Goal: Connect with others: Connect with others

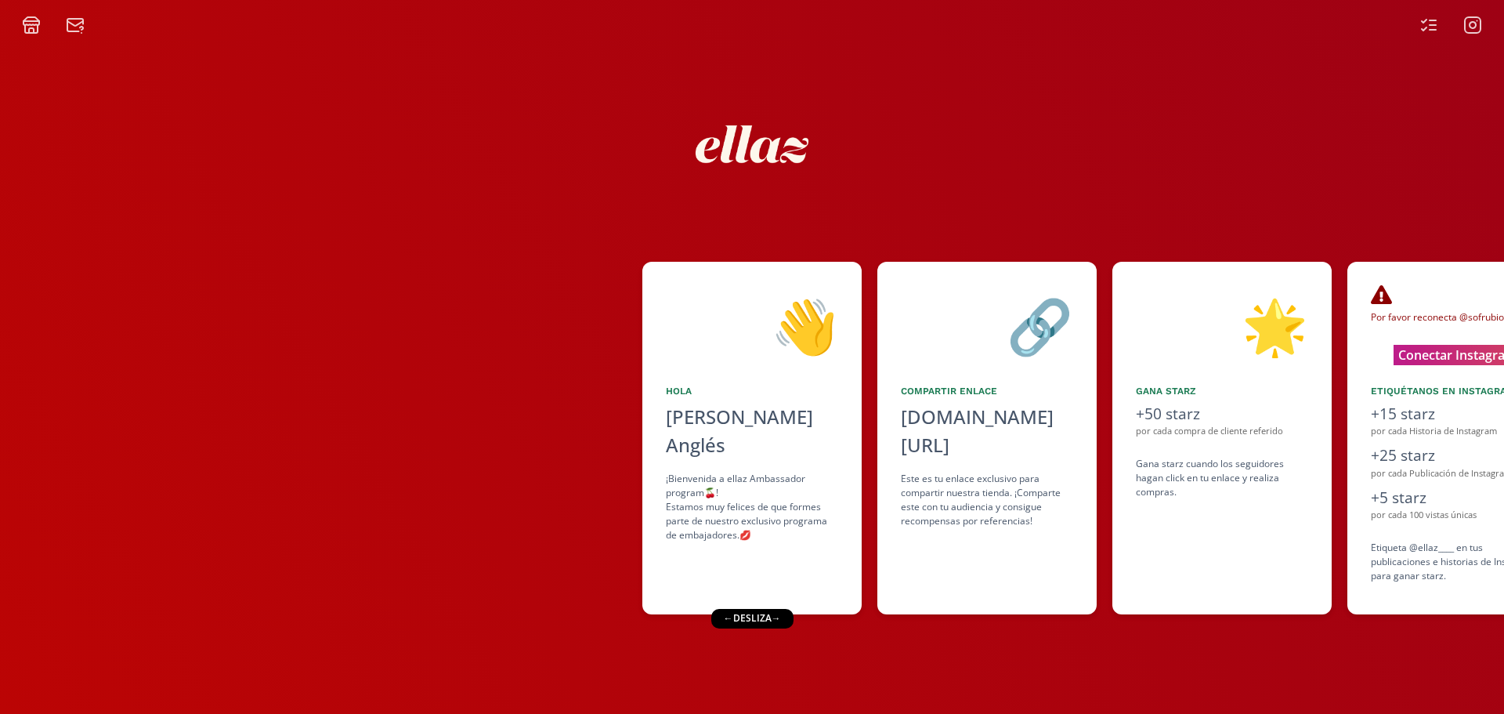
click at [776, 620] on div "← desliza →" at bounding box center [752, 618] width 82 height 19
drag, startPoint x: 776, startPoint y: 620, endPoint x: 331, endPoint y: 643, distance: 445.6
click at [331, 643] on div "👋 Hola [PERSON_NAME] Anglés ¡Bienvenida a ellaz Ambassador program🍒! Estamos mu…" at bounding box center [752, 373] width 1504 height 679
click at [874, 600] on div "👋 Hola [PERSON_NAME] Anglés ¡Bienvenida a ellaz Ambassador program🍒! Estamos mu…" at bounding box center [759, 438] width 235 height 353
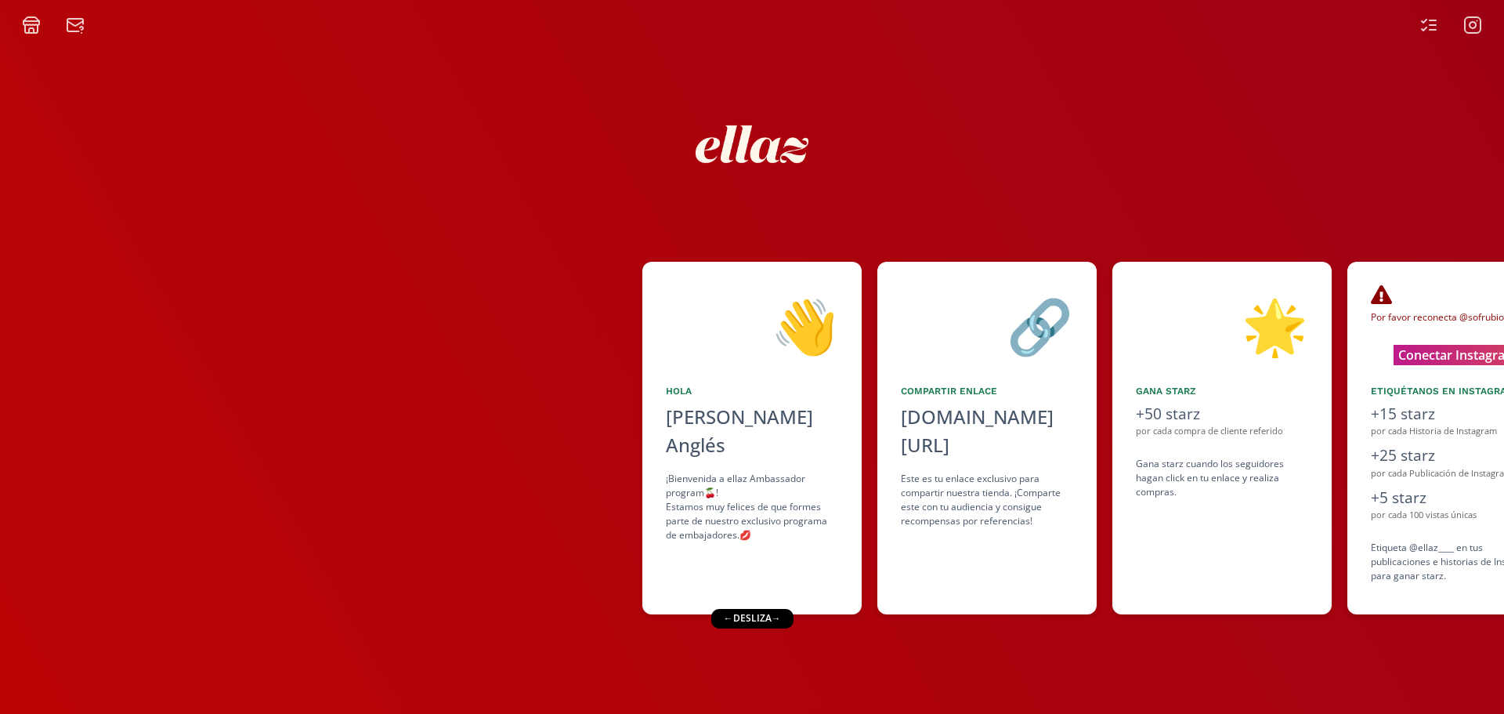
click at [787, 619] on div "← desliza →" at bounding box center [752, 618] width 82 height 19
click at [782, 618] on div "← desliza →" at bounding box center [752, 618] width 82 height 19
drag, startPoint x: 782, startPoint y: 618, endPoint x: 881, endPoint y: 629, distance: 99.3
click at [881, 629] on div "👋 Hola [PERSON_NAME] Anglés ¡Bienvenida a ellaz Ambassador program🍒! Estamos mu…" at bounding box center [752, 373] width 1504 height 679
click at [1459, 351] on button "Conectar Instagram" at bounding box center [1458, 354] width 154 height 24
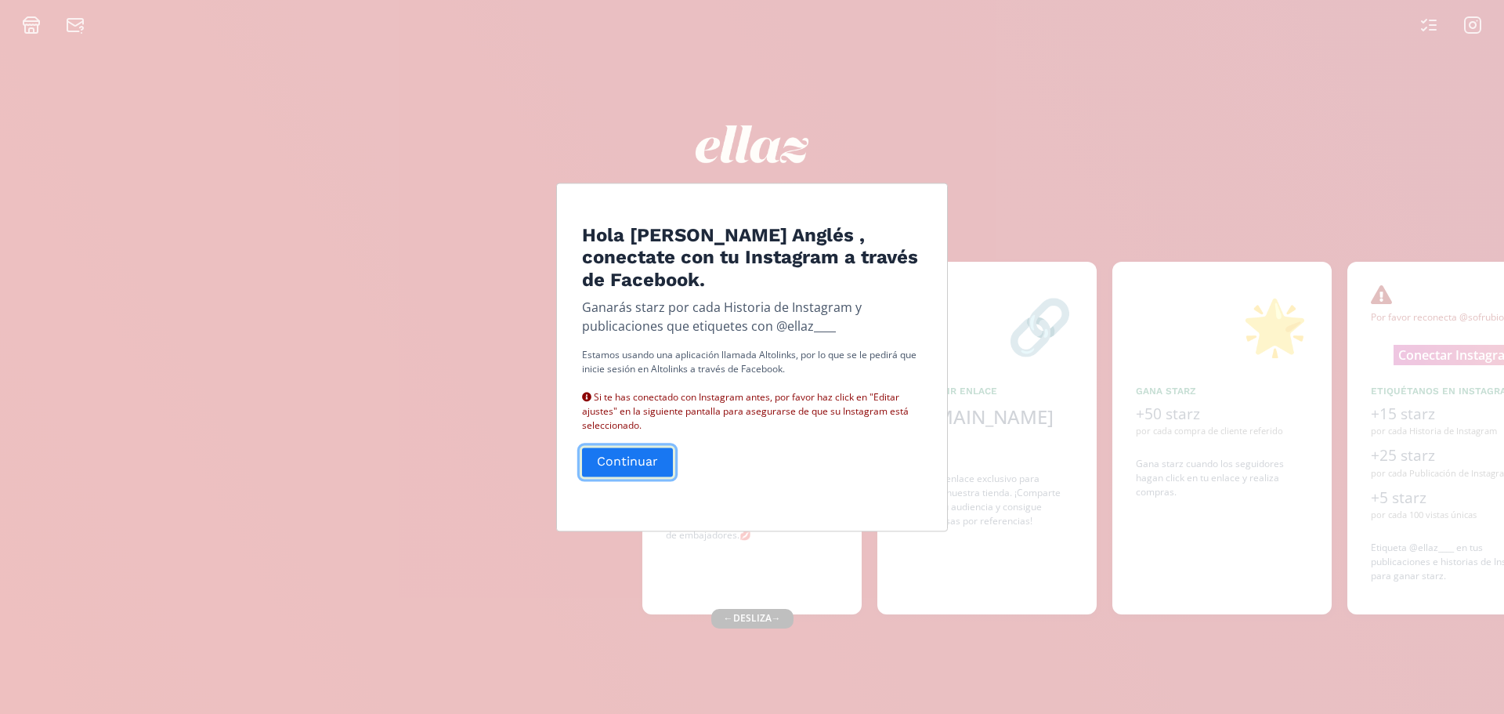
click at [639, 467] on button "Continuar" at bounding box center [628, 462] width 96 height 34
click at [655, 457] on button "Continuar" at bounding box center [628, 462] width 96 height 34
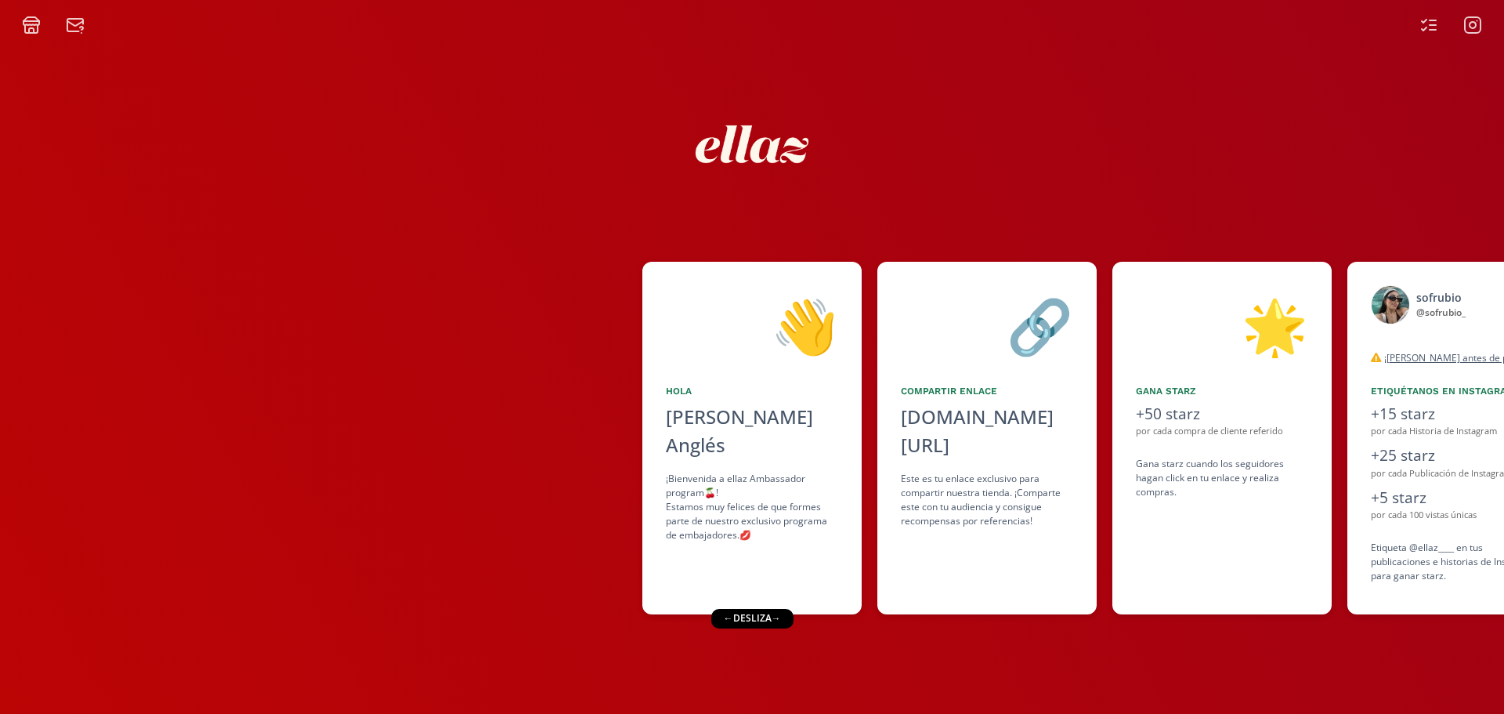
click at [783, 617] on div "← desliza →" at bounding box center [752, 618] width 82 height 19
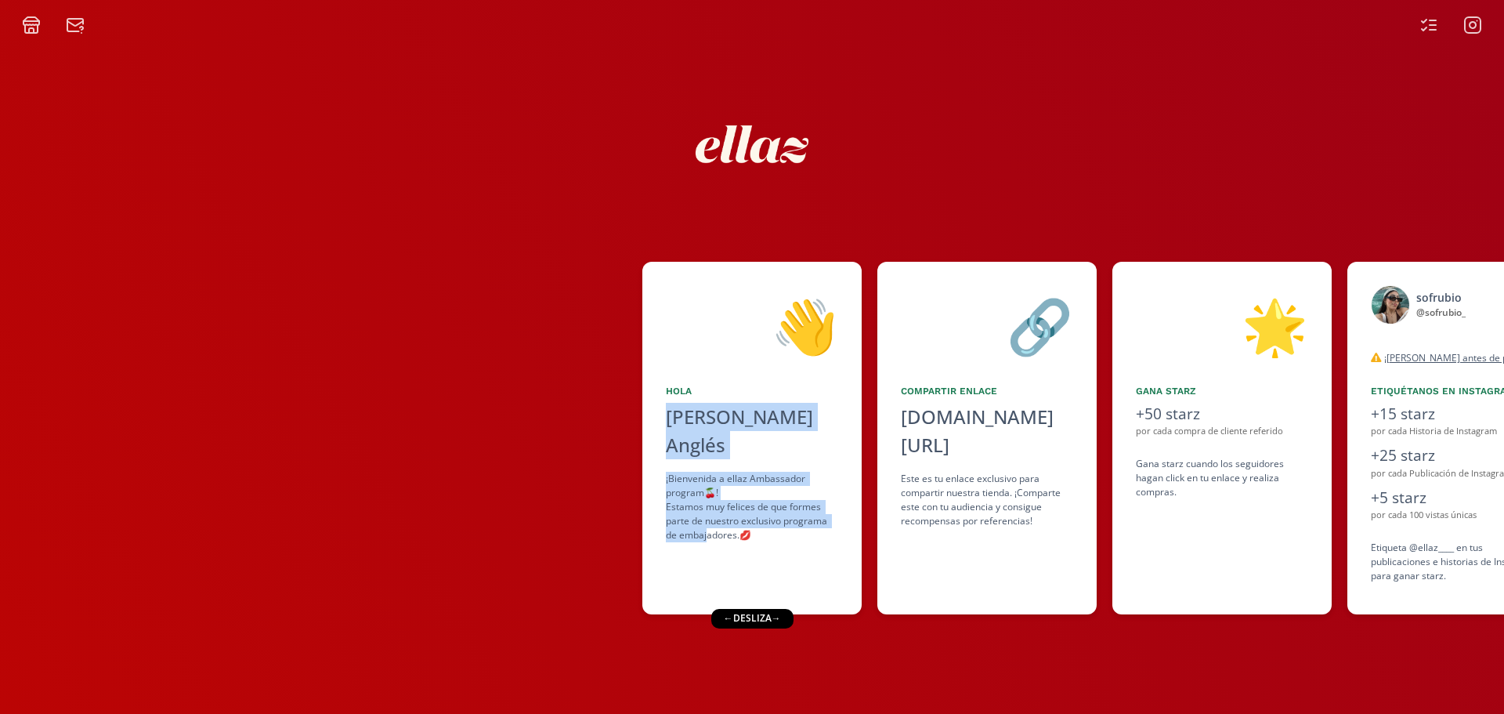
drag, startPoint x: 709, startPoint y: 538, endPoint x: 473, endPoint y: 577, distance: 238.9
click at [473, 577] on div "👋 Hola Sofía Camila Rubio Anglés ¡Bienvenida a ellaz Ambassador program🍒! Estam…" at bounding box center [752, 438] width 1504 height 368
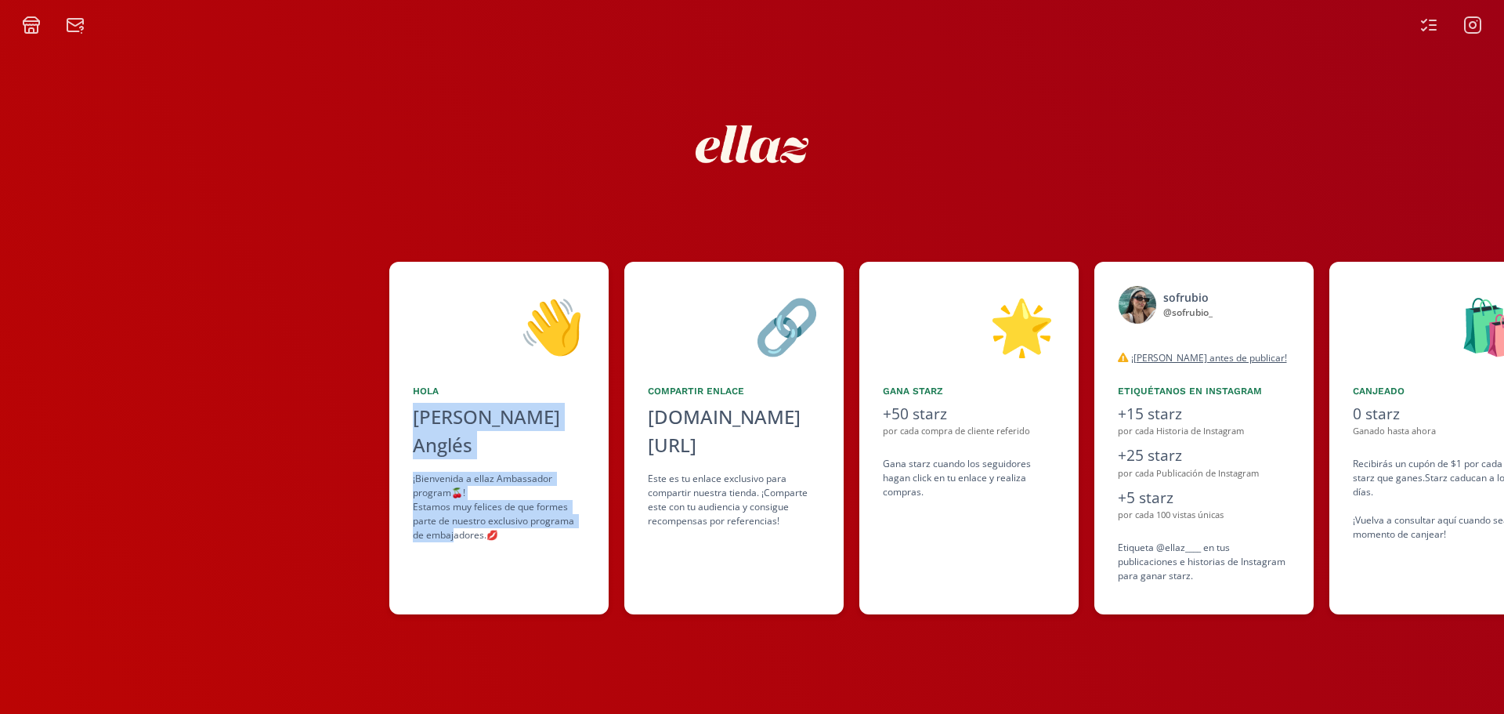
scroll to position [0, 235]
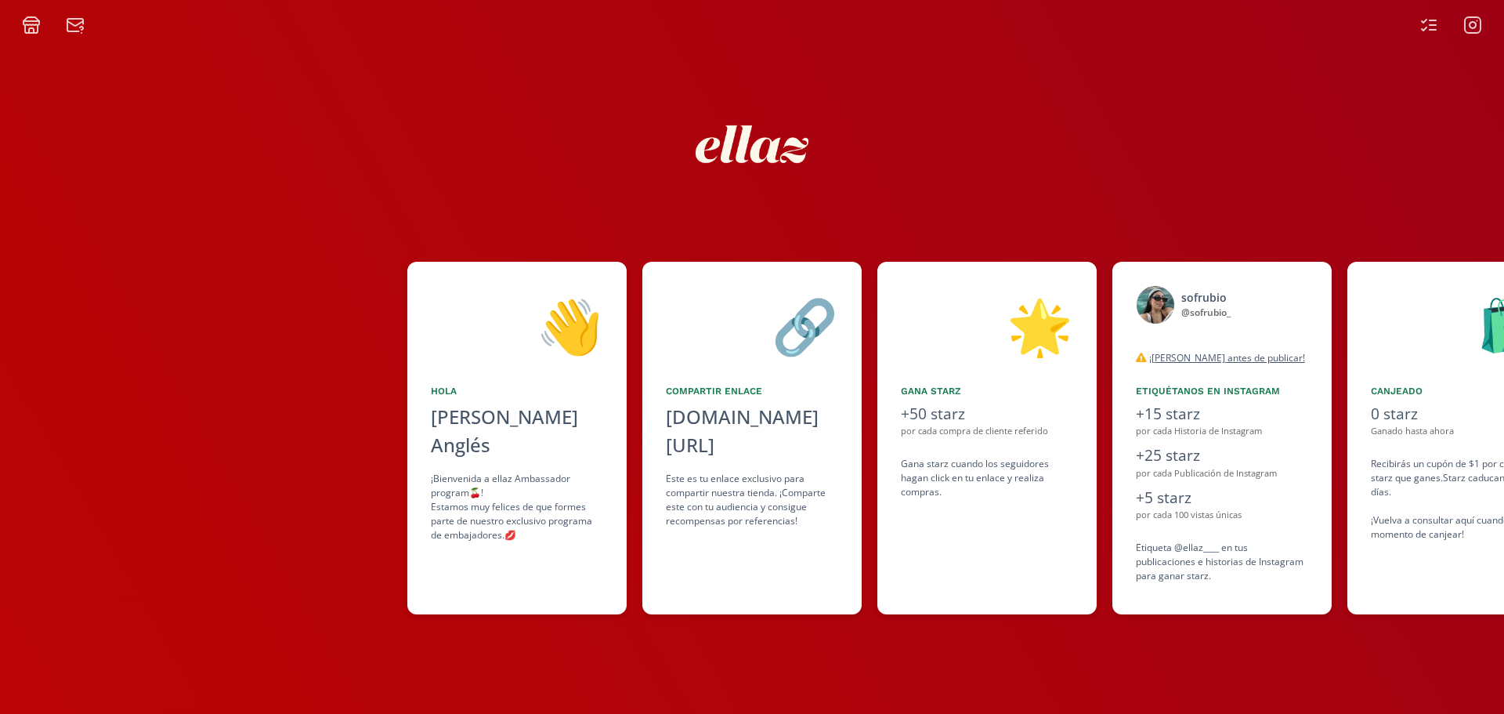
click at [732, 568] on div "🔗 Compartir Enlace alto.to/AF9U click to copy Este es tu enlace exclusivo para …" at bounding box center [751, 438] width 219 height 353
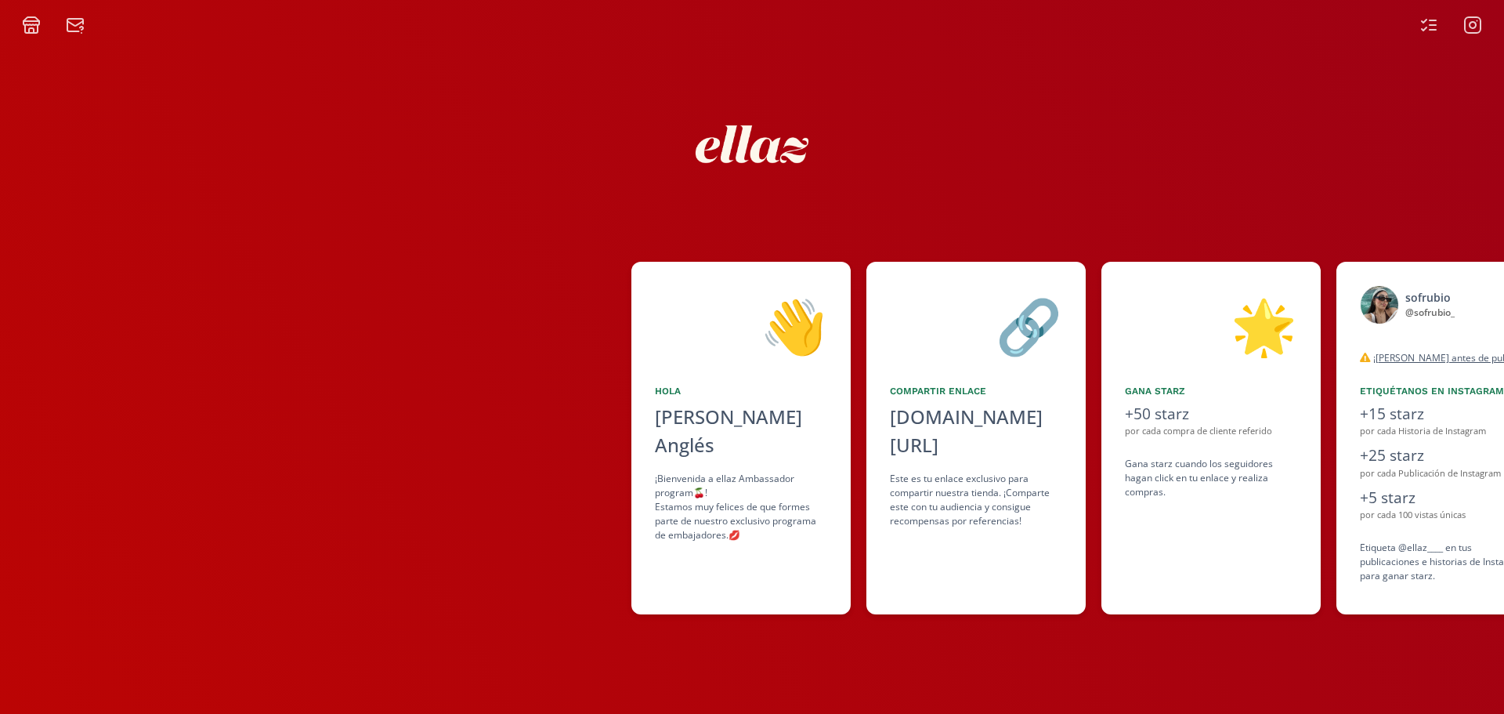
scroll to position [0, 0]
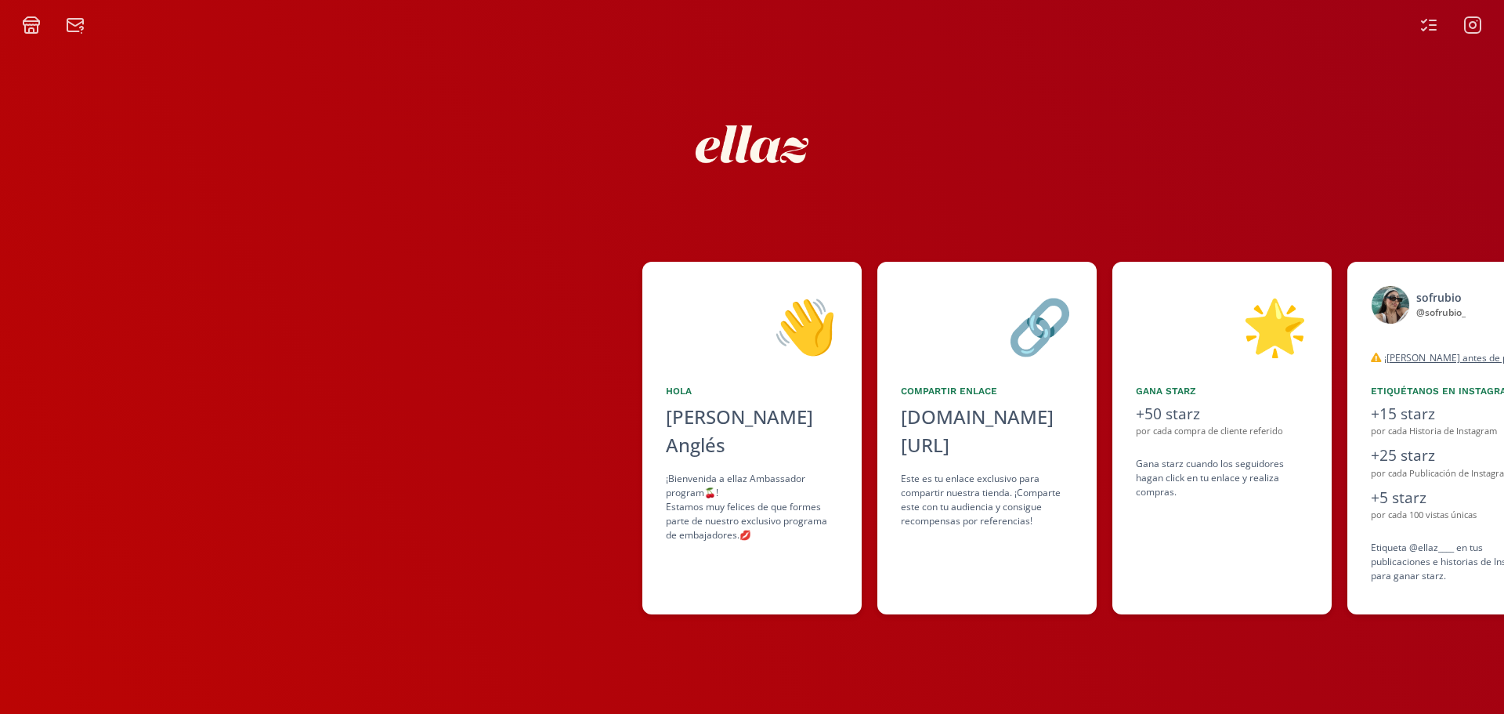
drag, startPoint x: 541, startPoint y: 494, endPoint x: 406, endPoint y: 411, distance: 159.0
click at [406, 411] on div at bounding box center [321, 438] width 642 height 353
click at [396, 433] on div at bounding box center [321, 438] width 642 height 353
drag, startPoint x: 396, startPoint y: 433, endPoint x: 72, endPoint y: 430, distance: 324.4
click at [72, 430] on div at bounding box center [321, 438] width 642 height 353
